Goal: Task Accomplishment & Management: Manage account settings

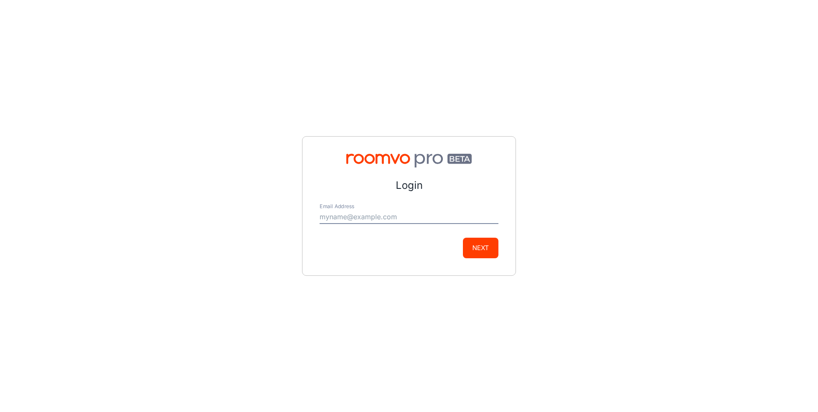
click at [342, 218] on input "Email Address" at bounding box center [409, 217] width 179 height 14
type input "[PERSON_NAME][EMAIL_ADDRESS][DOMAIN_NAME]"
click at [475, 242] on button "Next" at bounding box center [481, 247] width 36 height 21
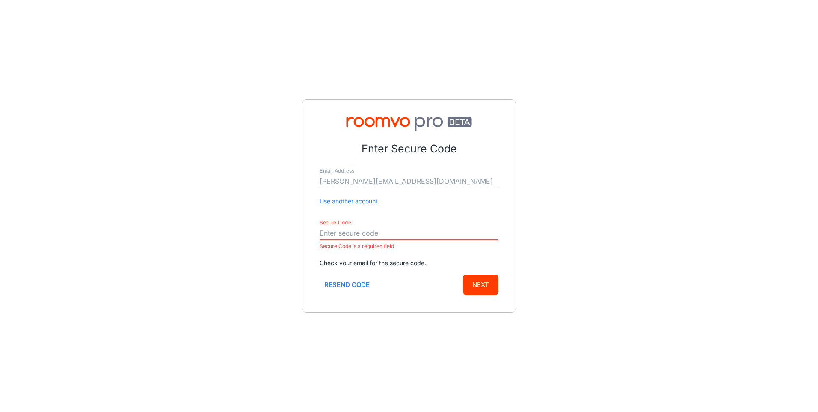
click at [350, 236] on input "Secure Code" at bounding box center [409, 233] width 179 height 14
drag, startPoint x: 350, startPoint y: 236, endPoint x: 344, endPoint y: 233, distance: 6.5
paste input "449716"
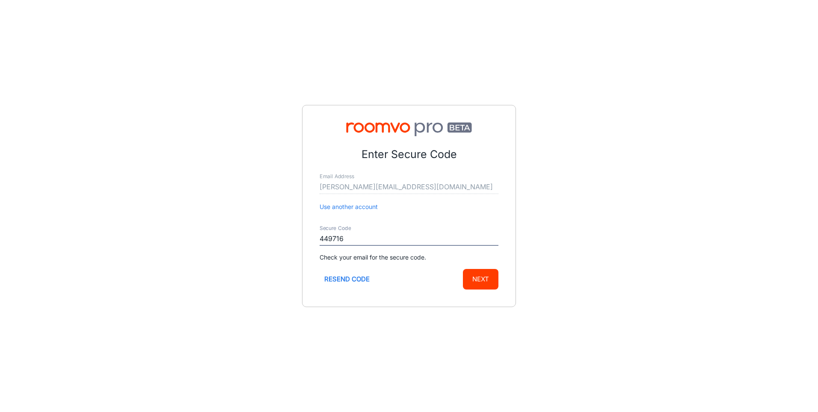
type input "449716"
click at [483, 275] on button "Next" at bounding box center [481, 279] width 36 height 21
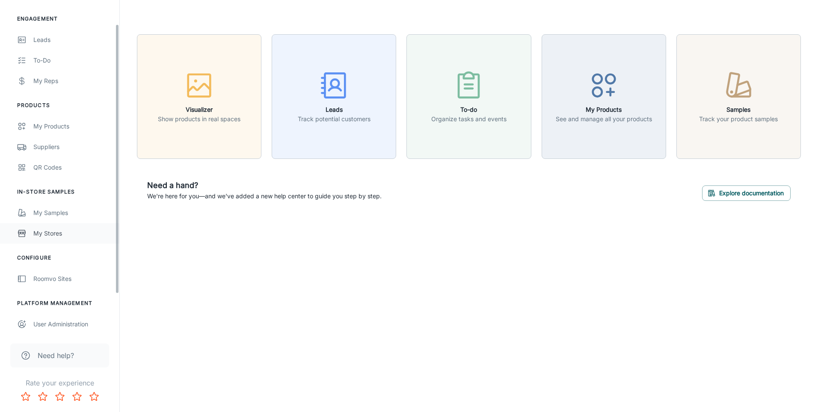
scroll to position [78, 0]
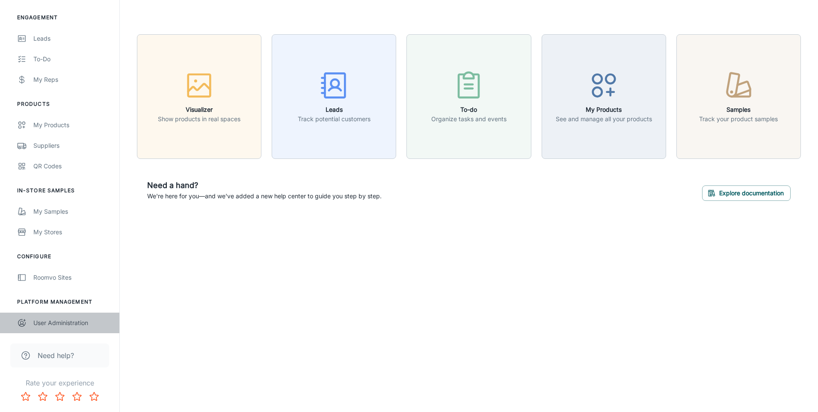
click at [57, 325] on div "User Administration" at bounding box center [71, 322] width 77 height 9
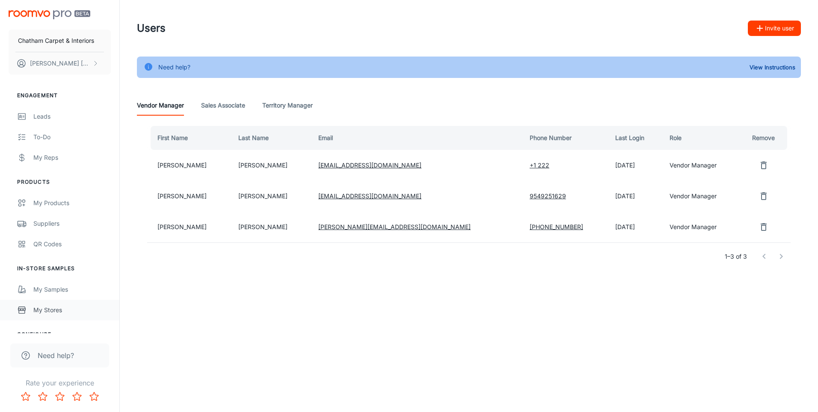
click at [50, 307] on div "My Stores" at bounding box center [71, 309] width 77 height 9
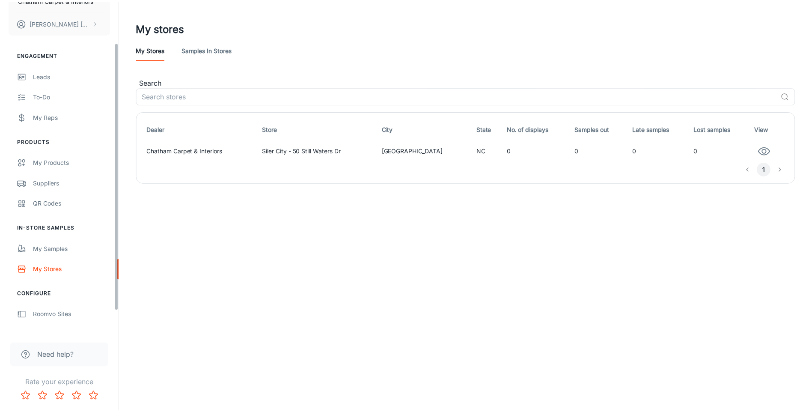
scroll to position [78, 0]
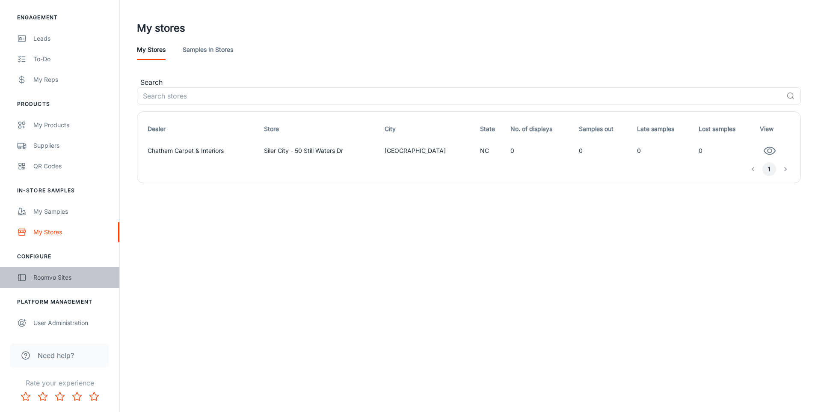
click at [42, 278] on div "Roomvo Sites" at bounding box center [71, 277] width 77 height 9
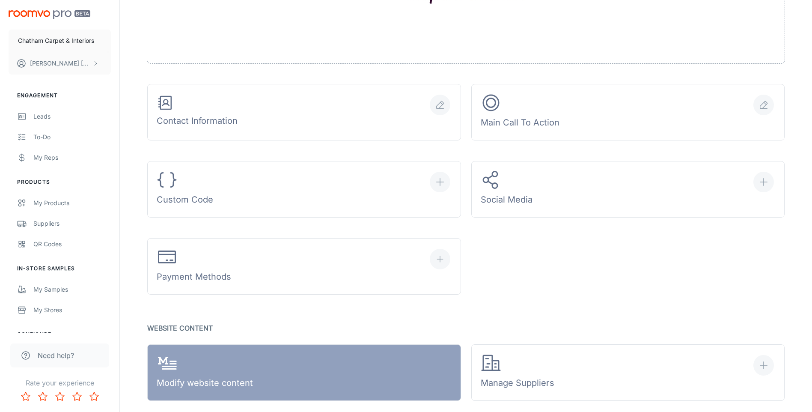
scroll to position [342, 0]
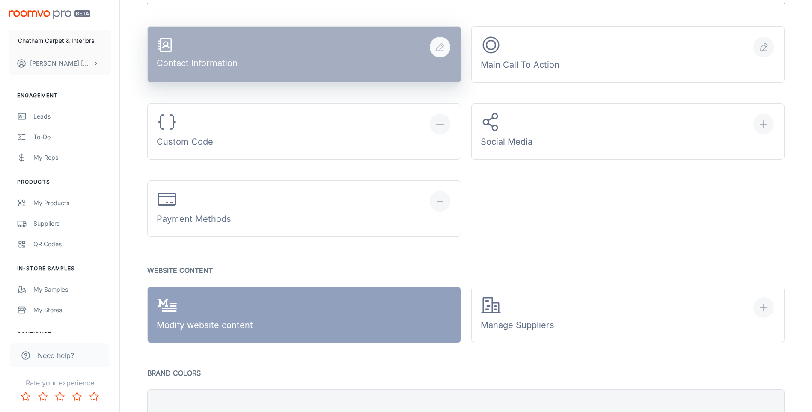
click at [214, 61] on div "Contact Information" at bounding box center [197, 54] width 81 height 36
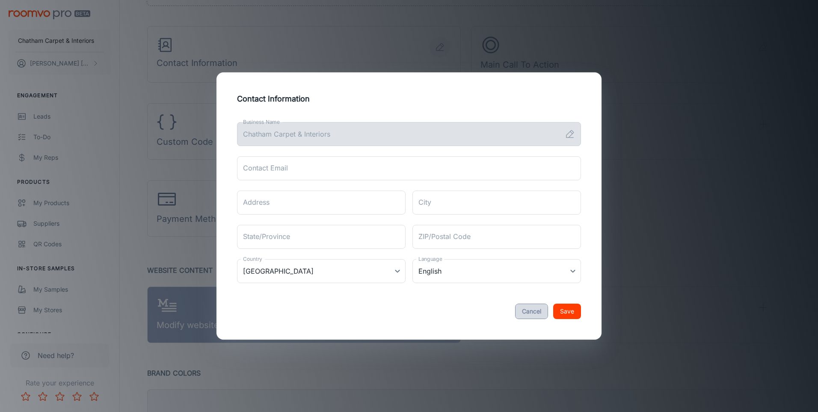
click at [532, 310] on button "Cancel" at bounding box center [531, 310] width 33 height 15
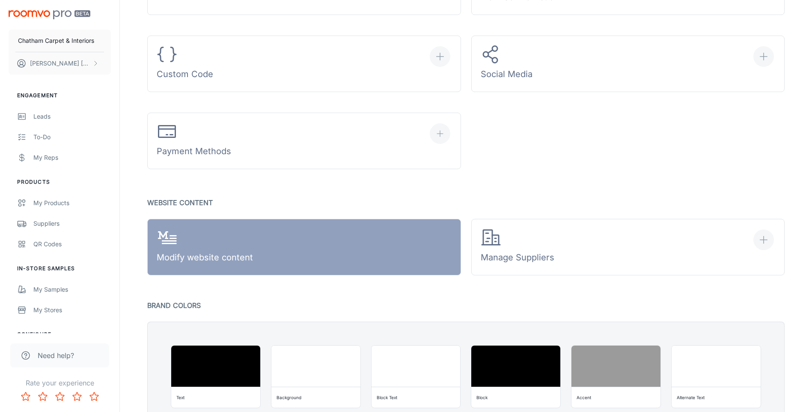
scroll to position [291, 0]
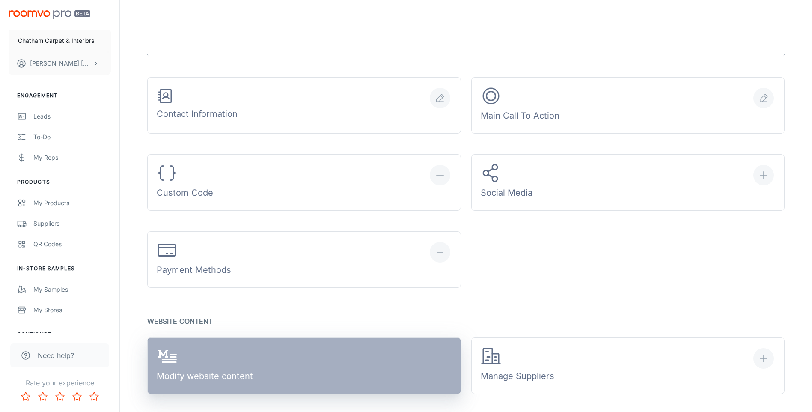
click at [214, 372] on div "Modify website content" at bounding box center [205, 366] width 96 height 40
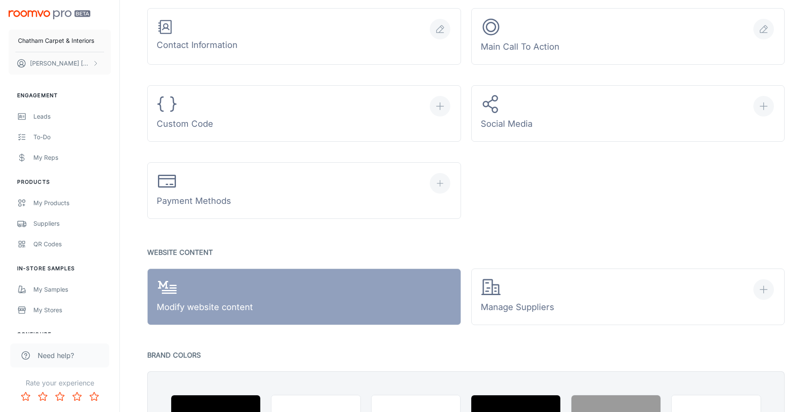
scroll to position [334, 0]
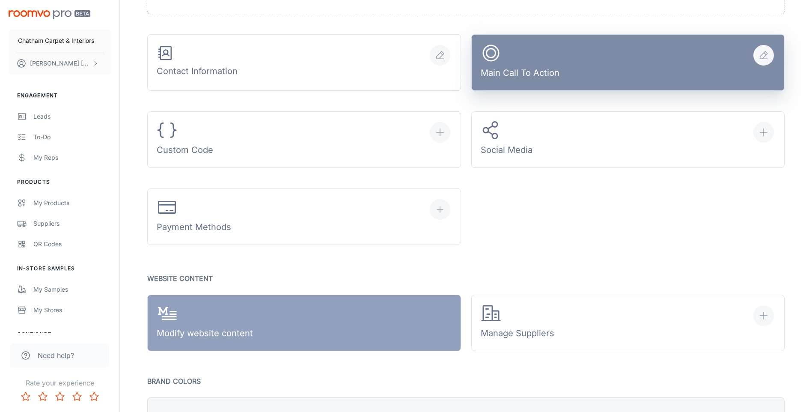
click at [513, 75] on div "Main Call To Action" at bounding box center [520, 63] width 79 height 40
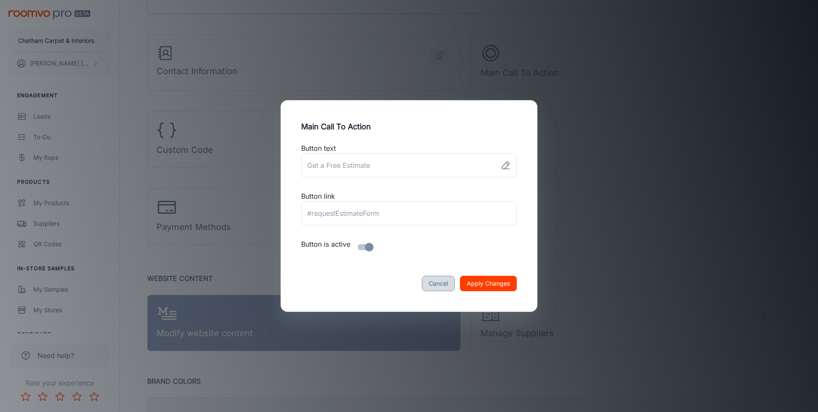
click at [441, 284] on button "Cancel" at bounding box center [438, 283] width 33 height 15
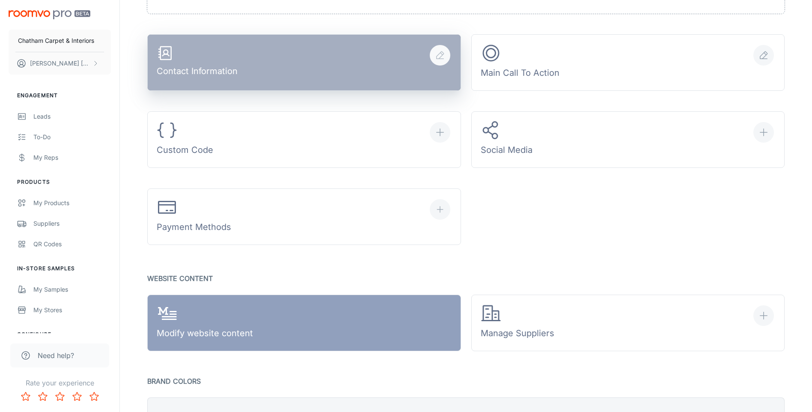
click at [218, 66] on div "Contact Information" at bounding box center [197, 63] width 81 height 36
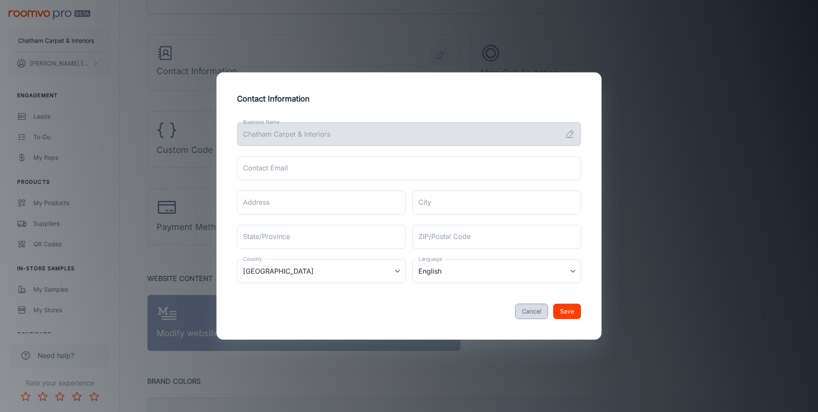
click at [528, 309] on button "Cancel" at bounding box center [531, 310] width 33 height 15
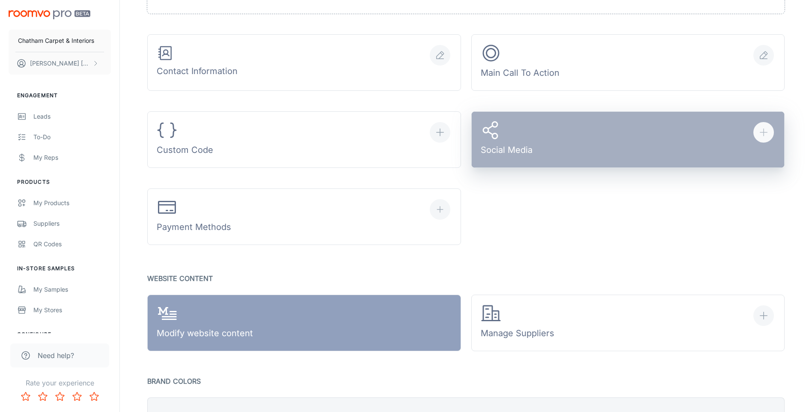
click at [583, 133] on button "Social Media" at bounding box center [628, 139] width 314 height 56
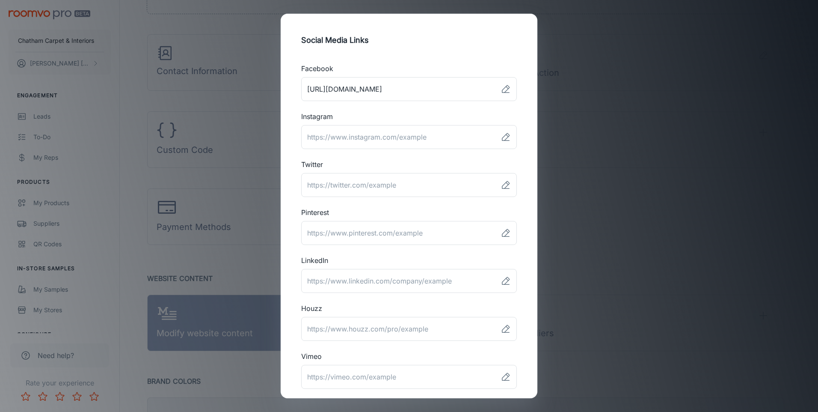
click at [707, 290] on div "Social Media Links Facebook ​ Instagram ​ Twitter ​ Pinterest ​ LinkedIn ​ Houz…" at bounding box center [409, 206] width 818 height 412
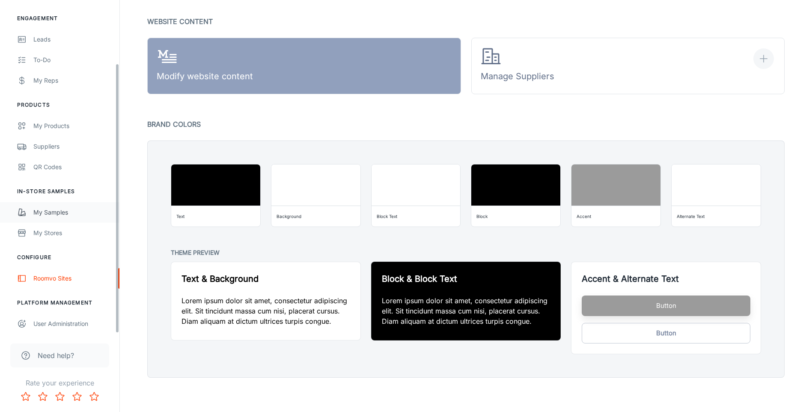
scroll to position [78, 0]
drag, startPoint x: 117, startPoint y: 279, endPoint x: 116, endPoint y: 325, distance: 46.2
click at [116, 325] on div "Chatham Carpet & Interiors [PERSON_NAME] Engagement Leads To-do My Reps Product…" at bounding box center [59, 166] width 119 height 333
click at [49, 123] on div "My Products" at bounding box center [71, 124] width 77 height 9
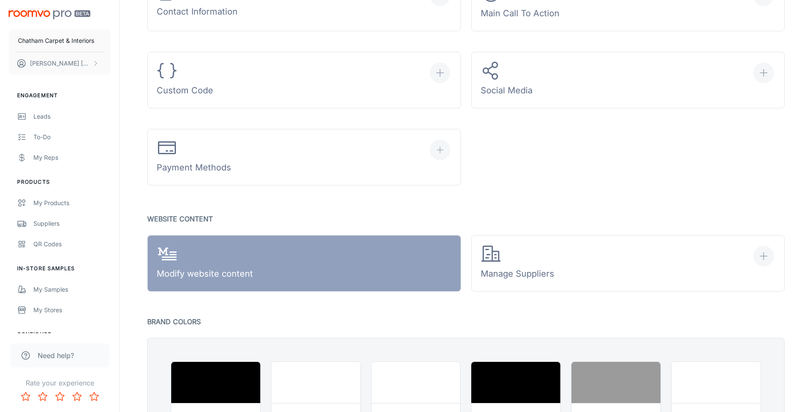
scroll to position [291, 0]
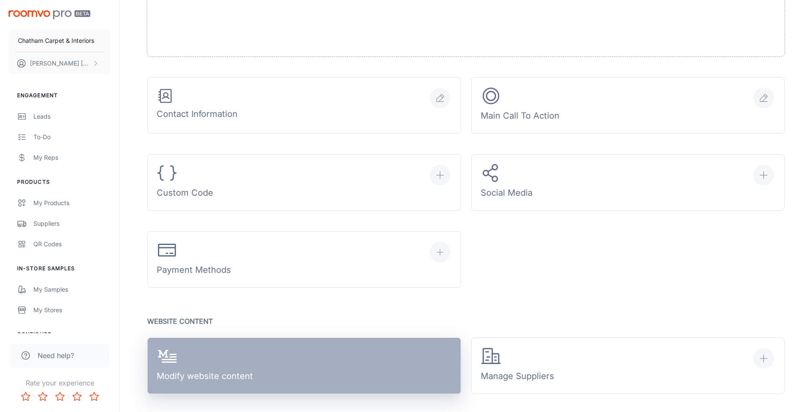
click at [203, 367] on div "Modify website content" at bounding box center [205, 366] width 96 height 40
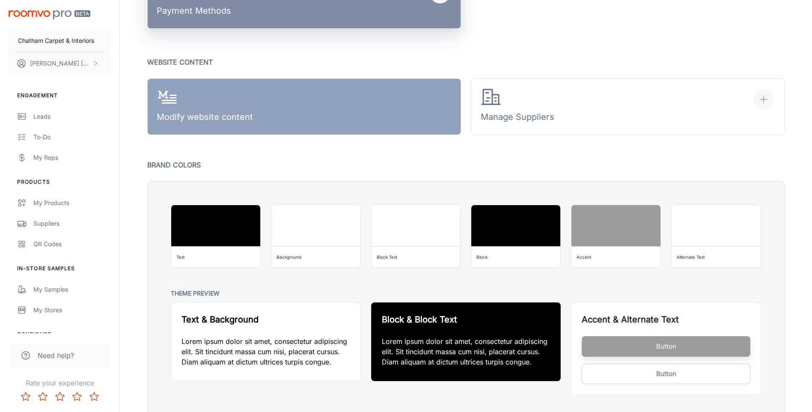
scroll to position [591, 0]
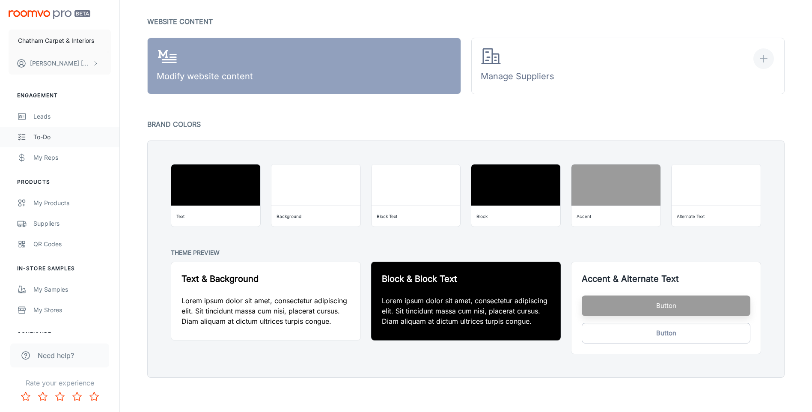
click at [22, 136] on icon "scrollable content" at bounding box center [21, 137] width 9 height 10
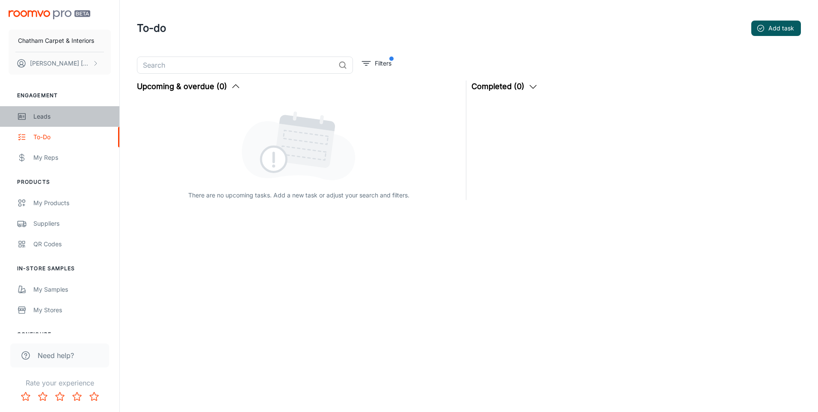
click at [26, 119] on icon "scrollable content" at bounding box center [21, 116] width 9 height 10
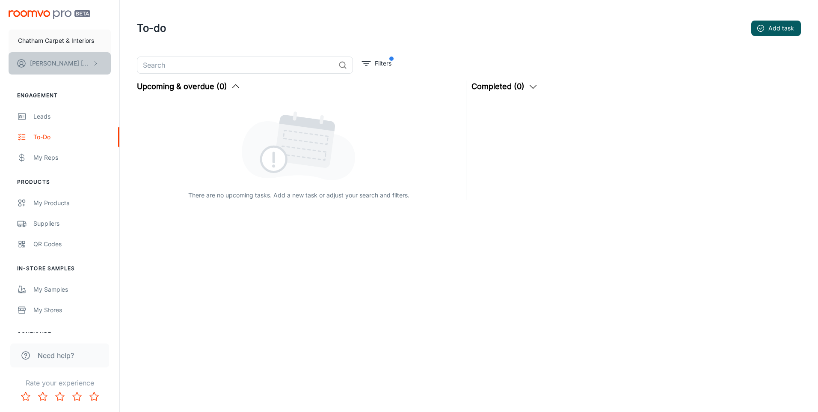
click at [95, 62] on icon "scrollable content" at bounding box center [95, 63] width 7 height 7
click at [131, 61] on li "User Profile" at bounding box center [134, 63] width 46 height 15
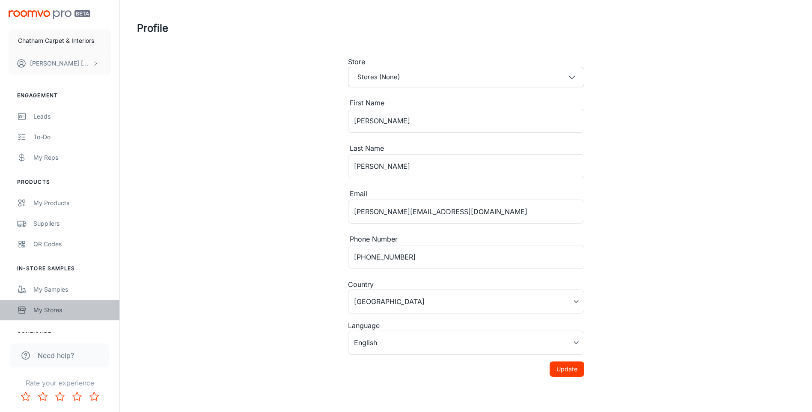
click at [49, 309] on div "My Stores" at bounding box center [71, 309] width 77 height 9
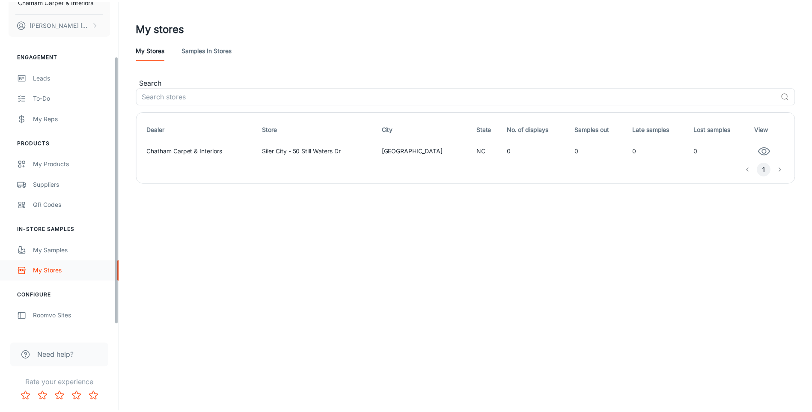
scroll to position [78, 0]
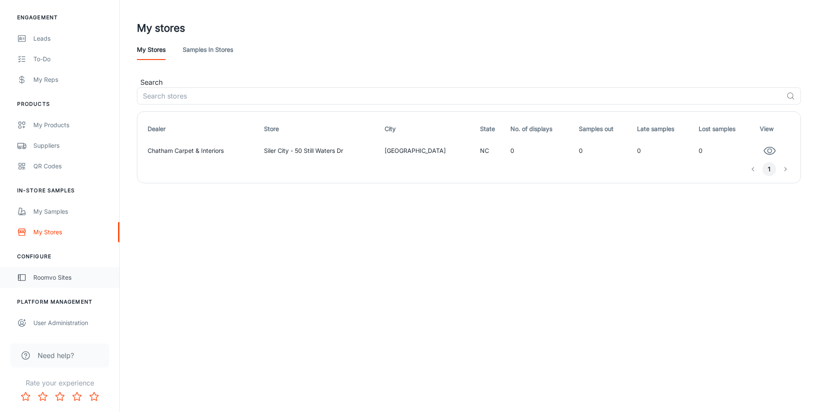
click at [46, 278] on div "Roomvo Sites" at bounding box center [71, 277] width 77 height 9
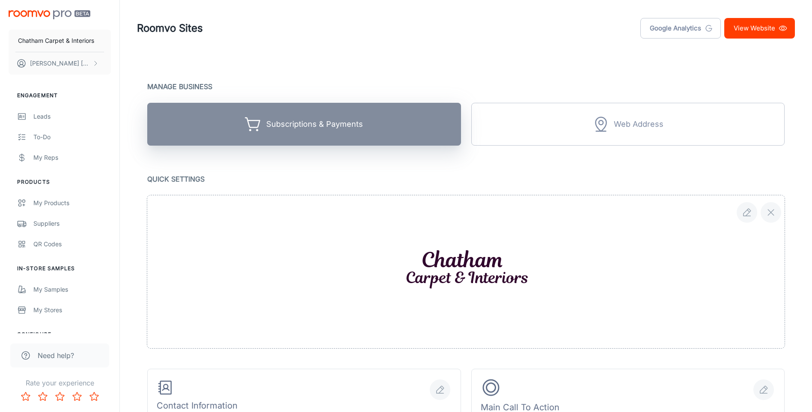
click at [294, 122] on div "Subscriptions & Payments" at bounding box center [314, 124] width 97 height 13
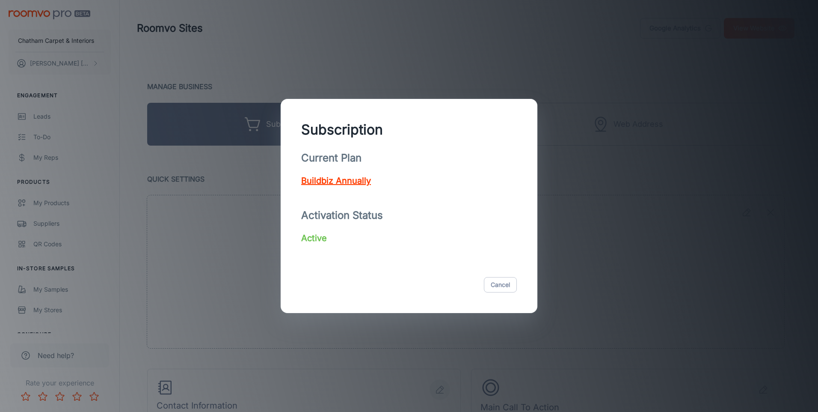
click at [359, 64] on div "Subscription Current Plan Buildbiz Annually Activation Status Active Cancel" at bounding box center [409, 206] width 818 height 412
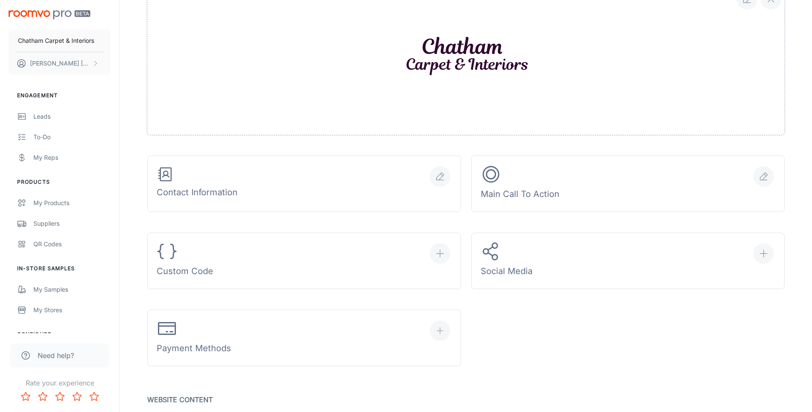
scroll to position [214, 0]
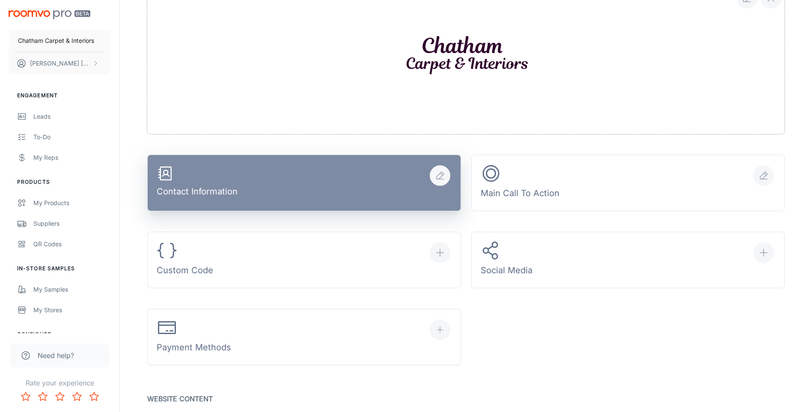
click at [440, 178] on icon "button" at bounding box center [439, 175] width 7 height 7
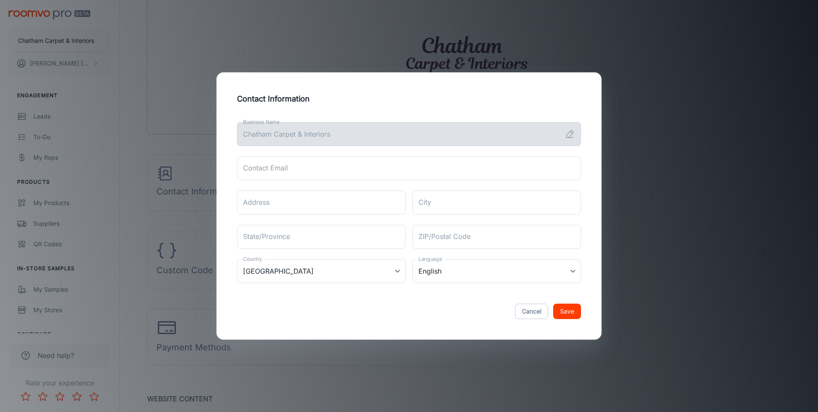
click at [591, 38] on div "Contact Information Business Name Chatham Carpet & Interiors Business Name Cont…" at bounding box center [409, 206] width 818 height 412
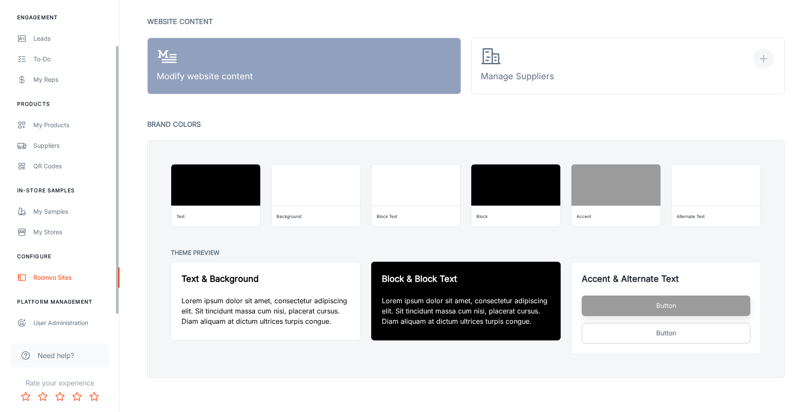
scroll to position [0, 0]
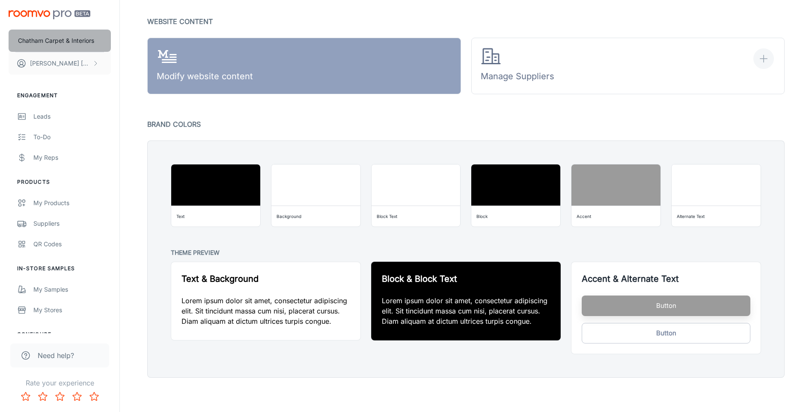
click at [50, 40] on p "Chatham Carpet & Interiors" at bounding box center [56, 40] width 76 height 9
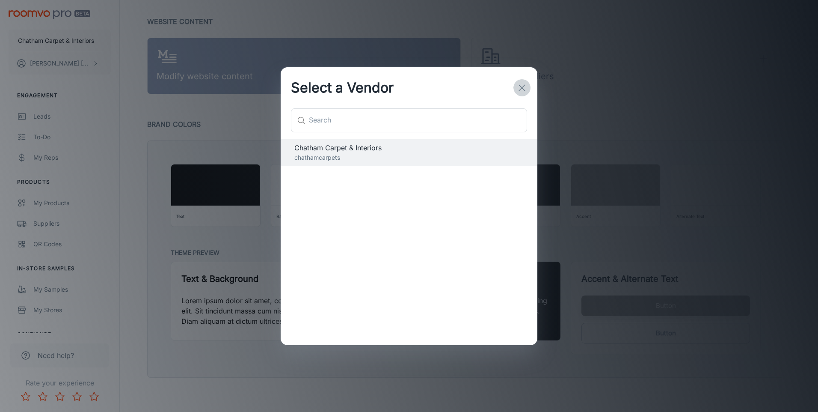
click at [522, 88] on line "button" at bounding box center [522, 88] width 6 height 6
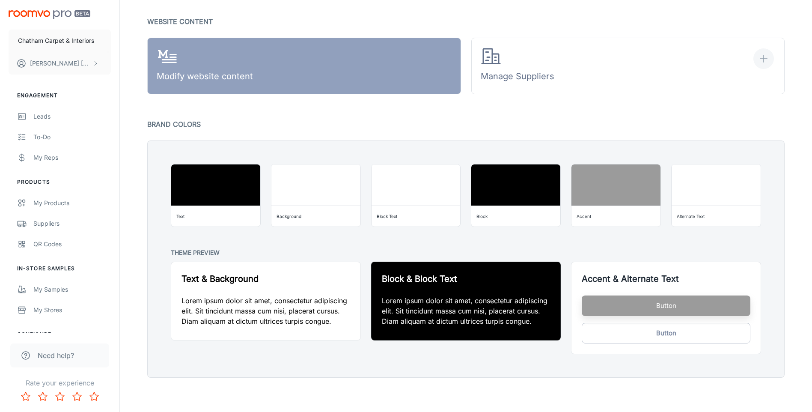
scroll to position [334, 0]
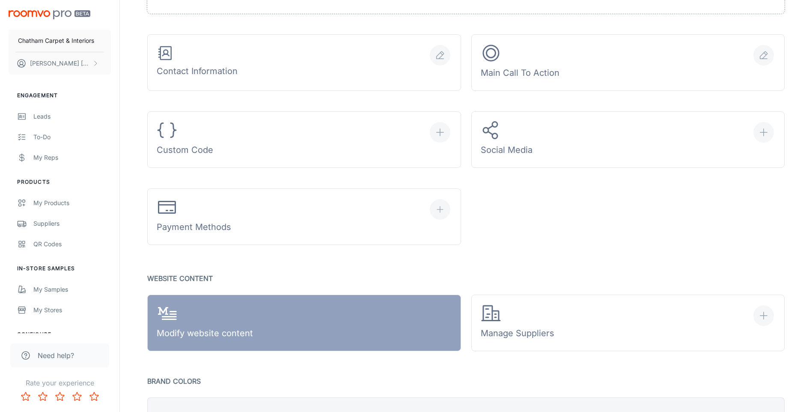
click at [33, 12] on img "scrollable content" at bounding box center [50, 14] width 82 height 9
